Goal: Information Seeking & Learning: Find contact information

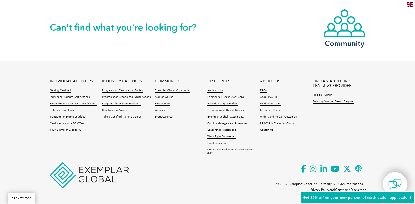
scroll to position [1238, 0]
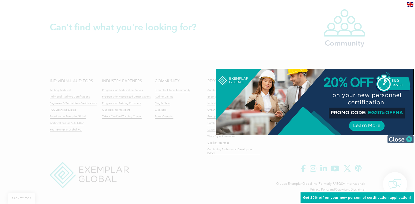
click at [404, 138] on img at bounding box center [400, 139] width 26 height 8
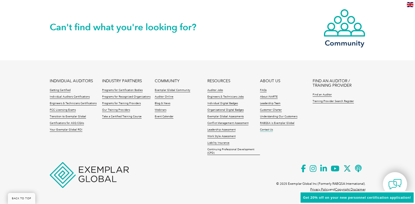
click at [269, 130] on link "Contact Us" at bounding box center [266, 130] width 13 height 4
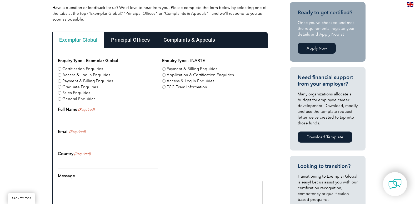
scroll to position [132, 0]
click at [140, 42] on div "Principal Offices" at bounding box center [130, 40] width 52 height 16
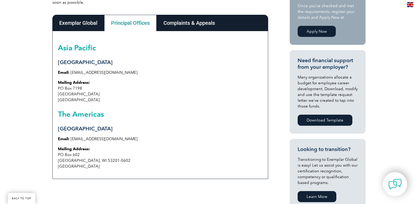
scroll to position [158, 0]
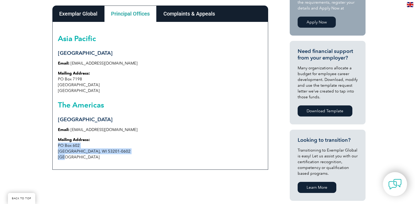
drag, startPoint x: 67, startPoint y: 156, endPoint x: 56, endPoint y: 145, distance: 16.2
click at [56, 145] on div "Asia Pacific Sydney Email: info@exemplarglobal.org Mailing Address: PO Box 7198…" at bounding box center [160, 96] width 216 height 148
copy p "PO Box 602 Milwaukee, WI 53201-0602 USA"
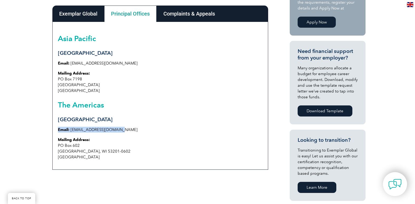
drag, startPoint x: 118, startPoint y: 130, endPoint x: 56, endPoint y: 127, distance: 61.4
click at [56, 127] on div "Asia Pacific Sydney Email: info@exemplarglobal.org Mailing Address: PO Box 7198…" at bounding box center [160, 96] width 216 height 148
copy p "Email: info@exemplarglobal.org"
